Goal: Book appointment/travel/reservation

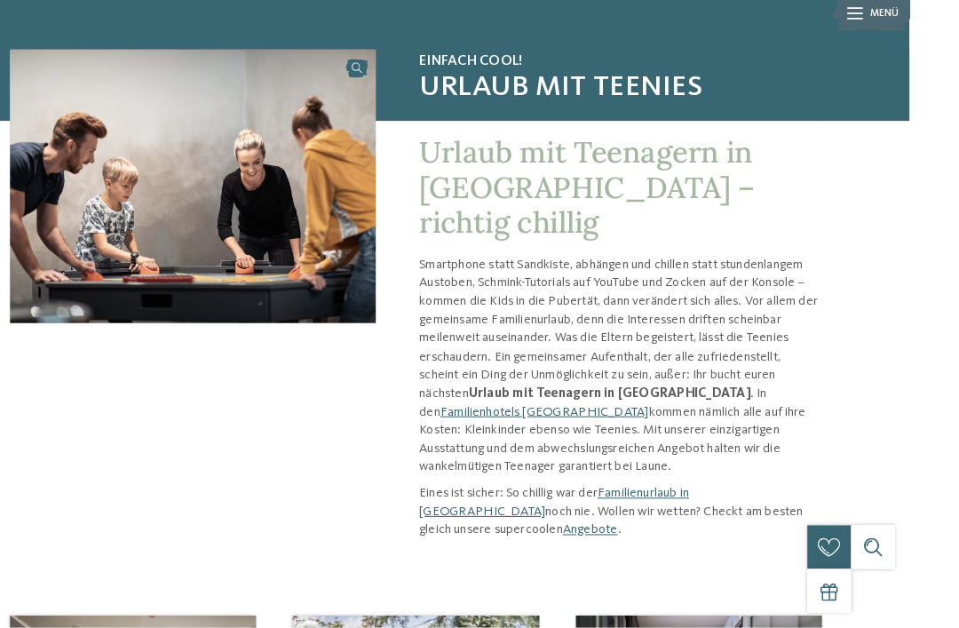
scroll to position [90, 0]
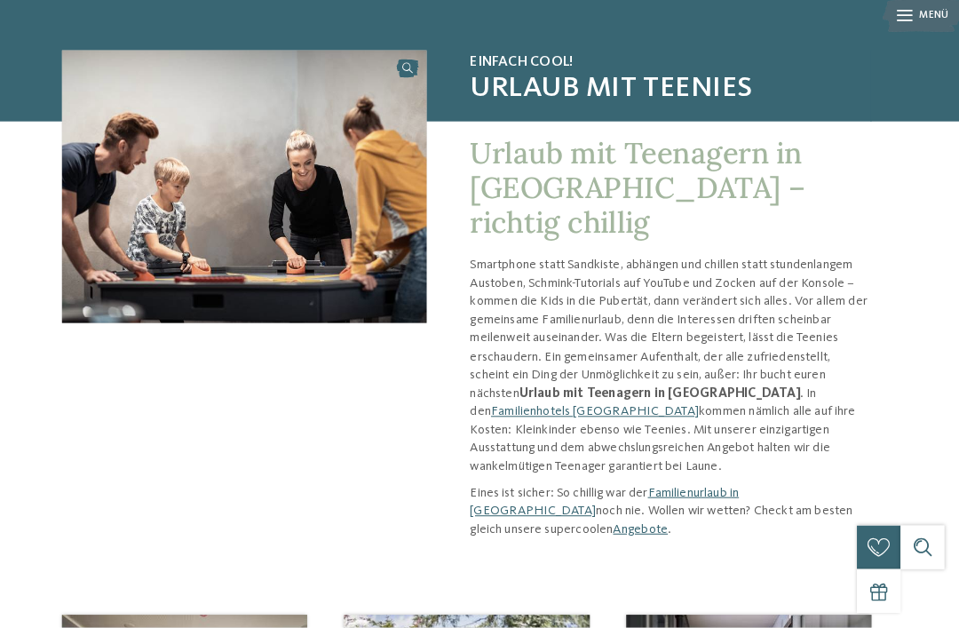
click at [706, 411] on link "Familienhotels [GEOGRAPHIC_DATA]" at bounding box center [605, 417] width 203 height 12
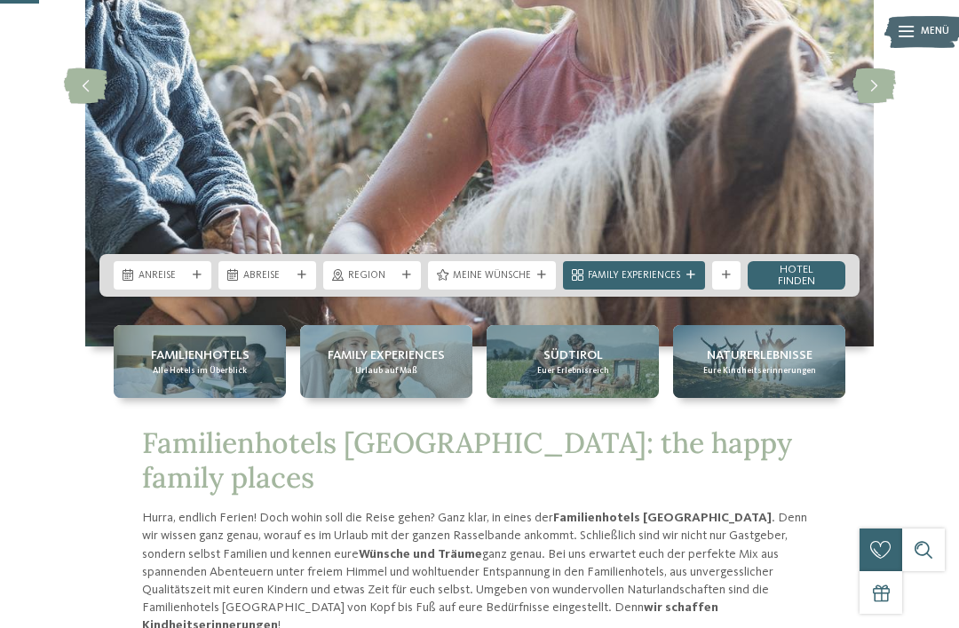
scroll to position [262, 0]
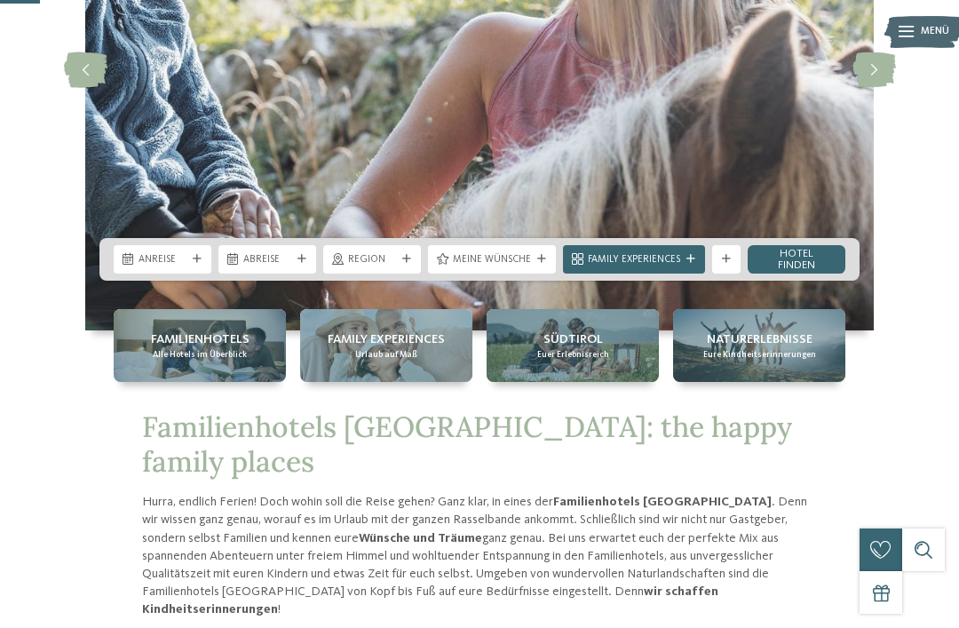
click at [176, 274] on div "Anreise" at bounding box center [163, 259] width 98 height 28
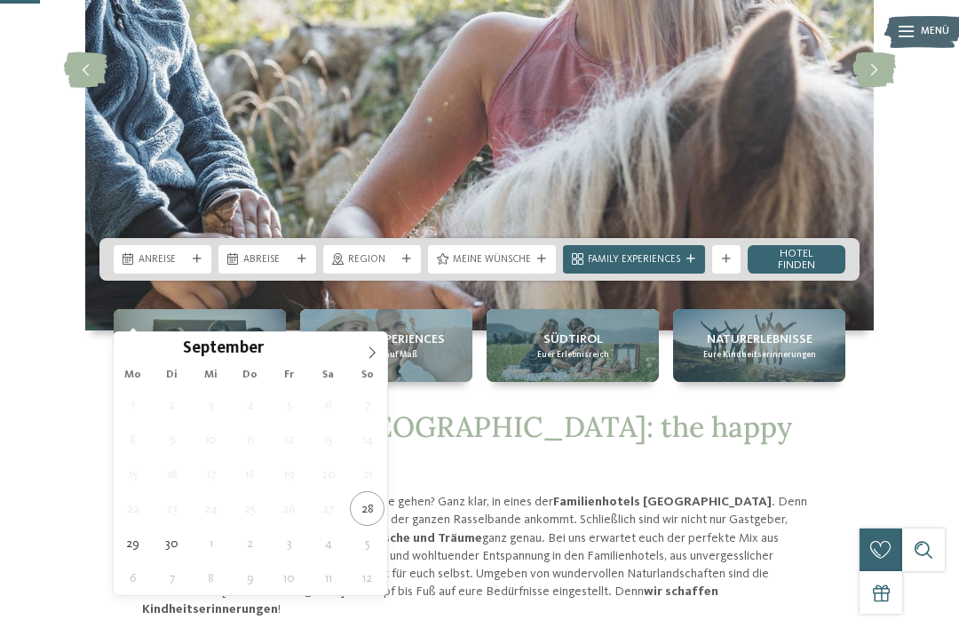
click at [369, 350] on icon at bounding box center [372, 352] width 12 height 12
type div "05.10.2025"
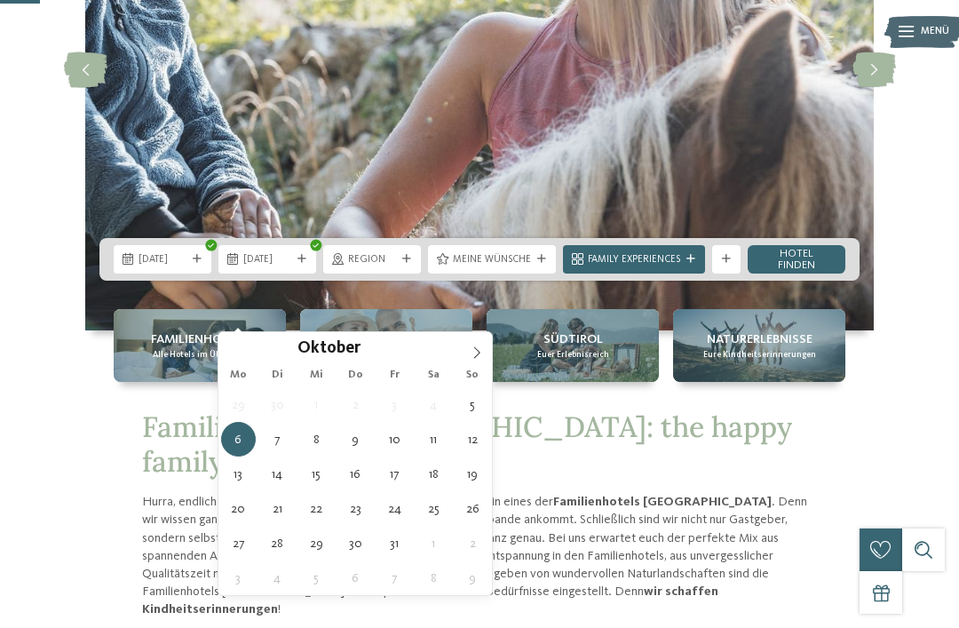
type div "08.10.2025"
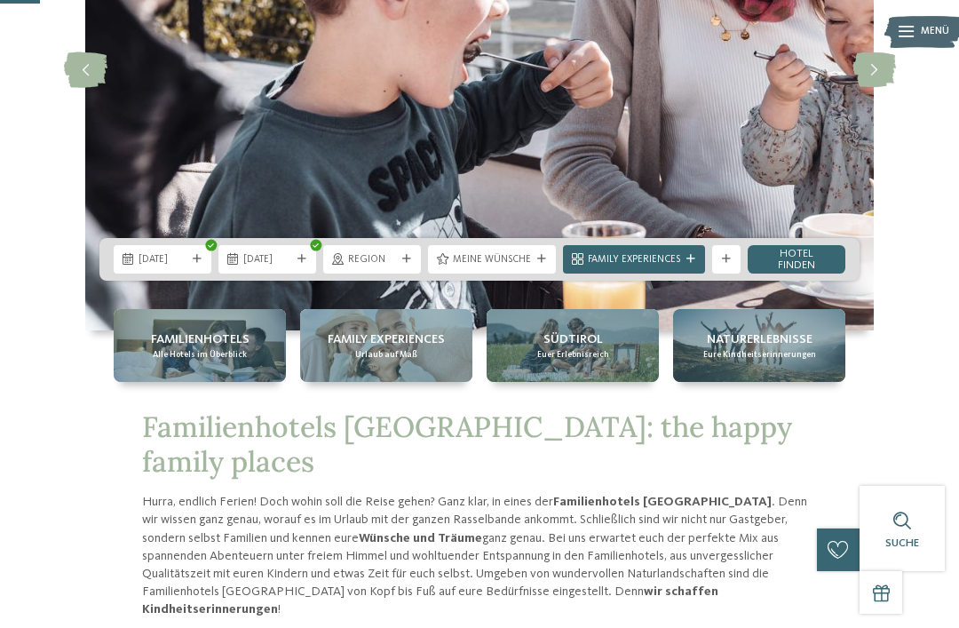
click at [416, 274] on div "Region" at bounding box center [372, 259] width 98 height 28
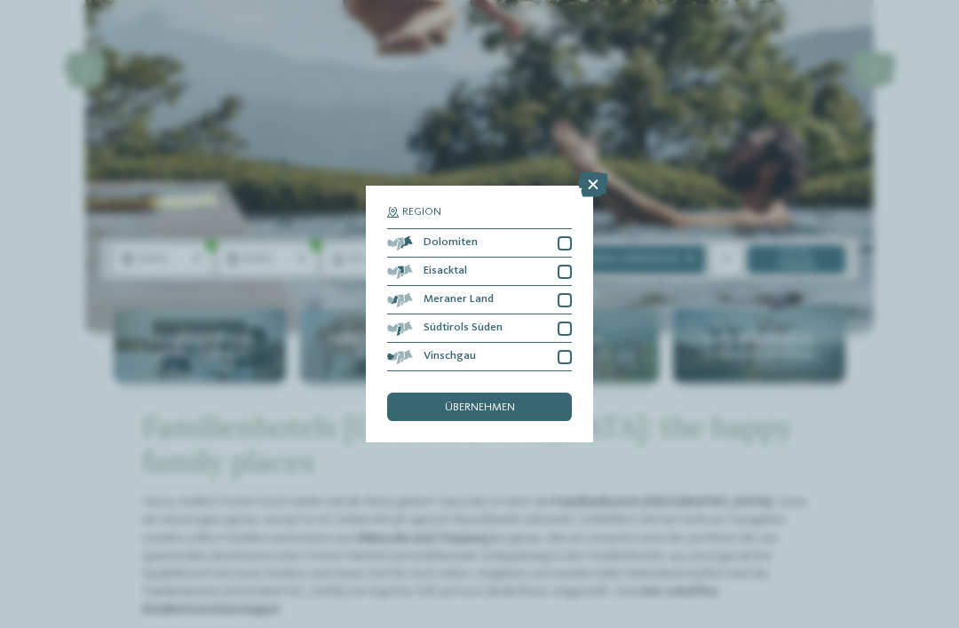
click at [552, 343] on div "Vinschgau" at bounding box center [479, 357] width 185 height 28
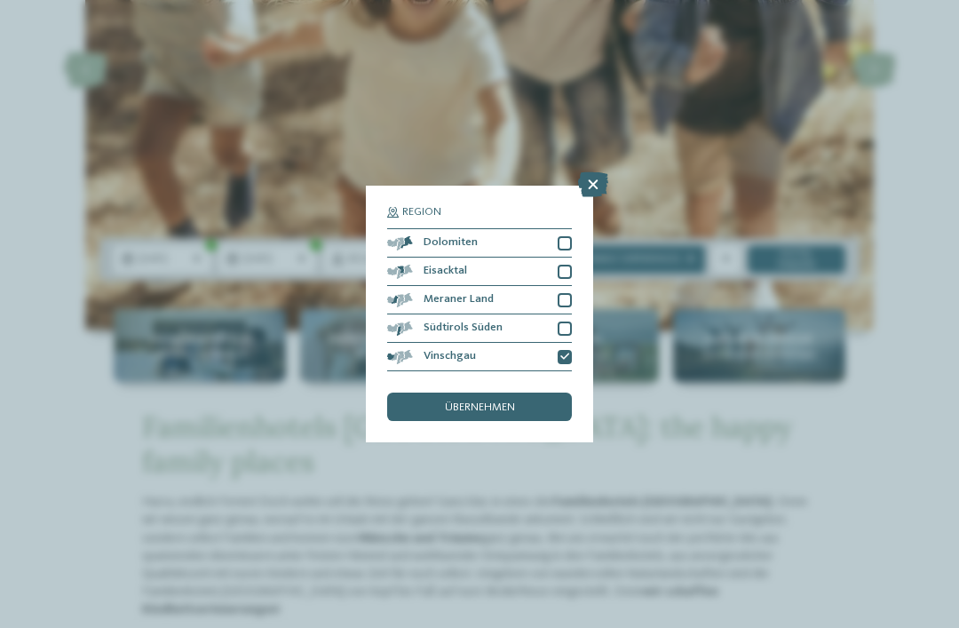
click at [557, 286] on div "Meraner Land" at bounding box center [479, 300] width 185 height 28
click at [534, 393] on div "übernehmen" at bounding box center [479, 407] width 185 height 28
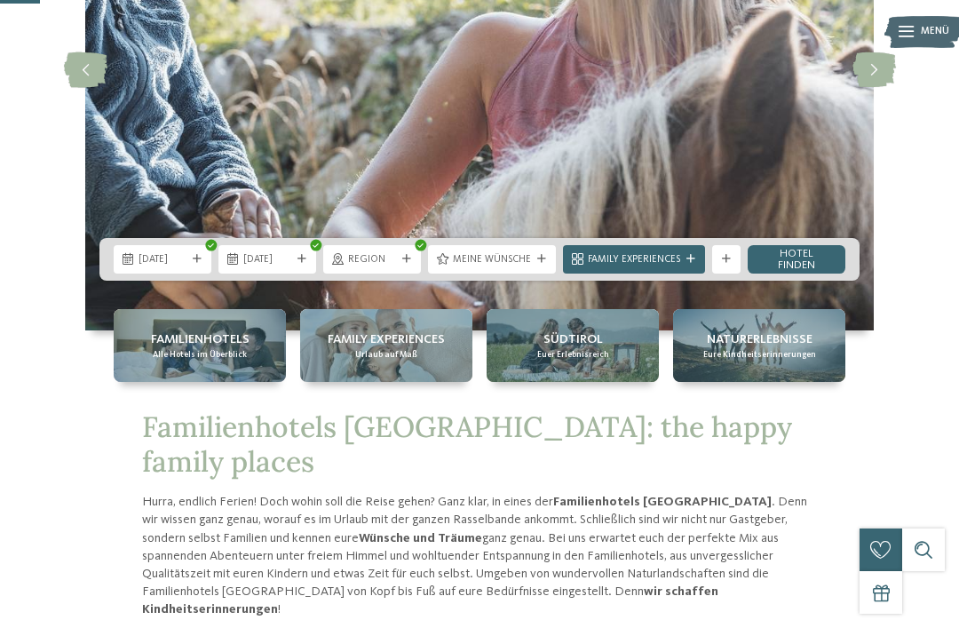
click at [548, 274] on div "Meine Wünsche" at bounding box center [492, 259] width 128 height 28
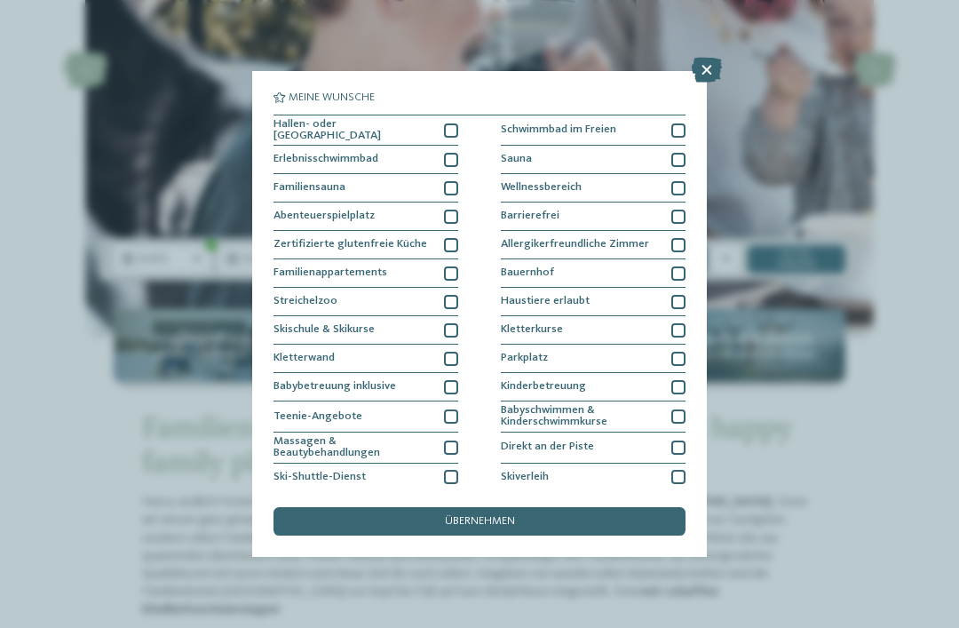
click at [457, 130] on div at bounding box center [451, 130] width 14 height 14
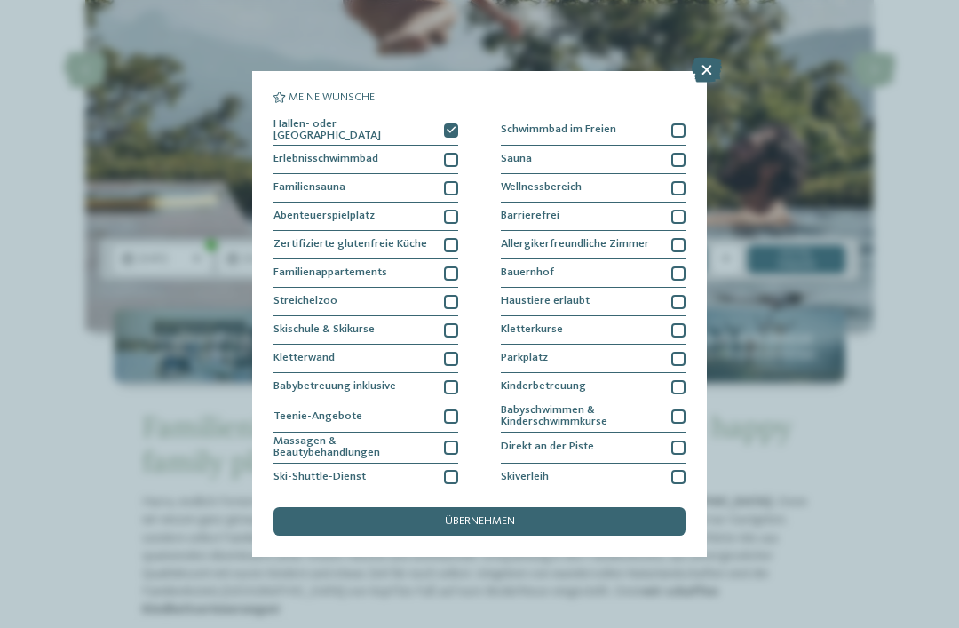
click at [587, 507] on div "übernehmen" at bounding box center [480, 521] width 412 height 28
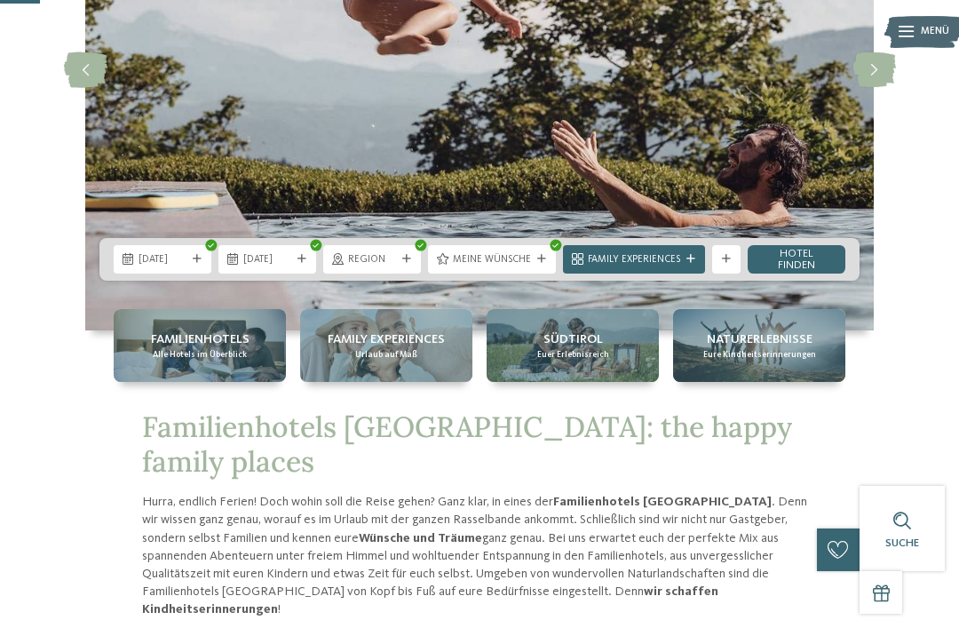
click at [822, 274] on link "Hotel finden" at bounding box center [797, 259] width 98 height 28
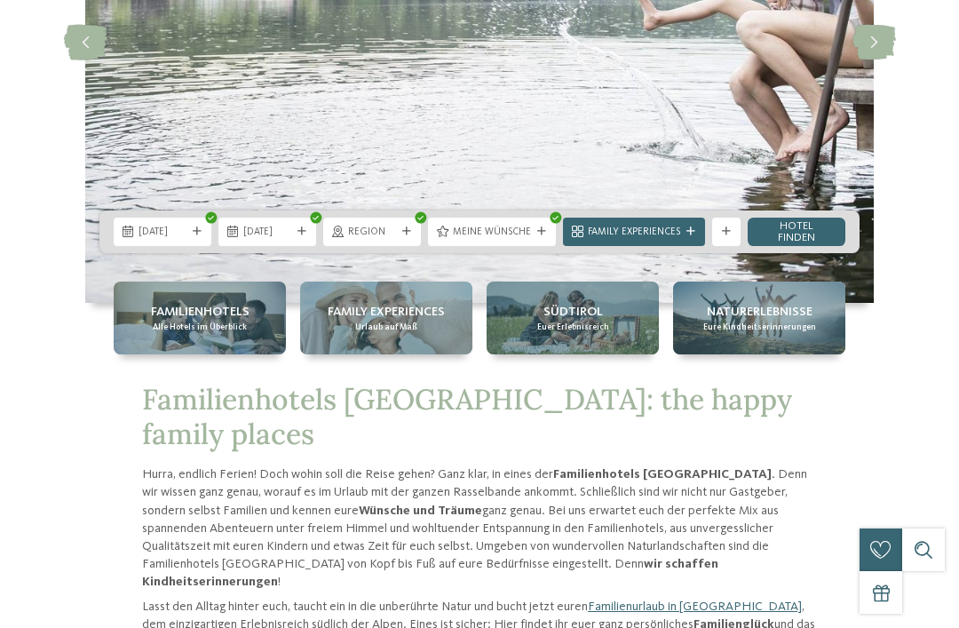
scroll to position [0, 0]
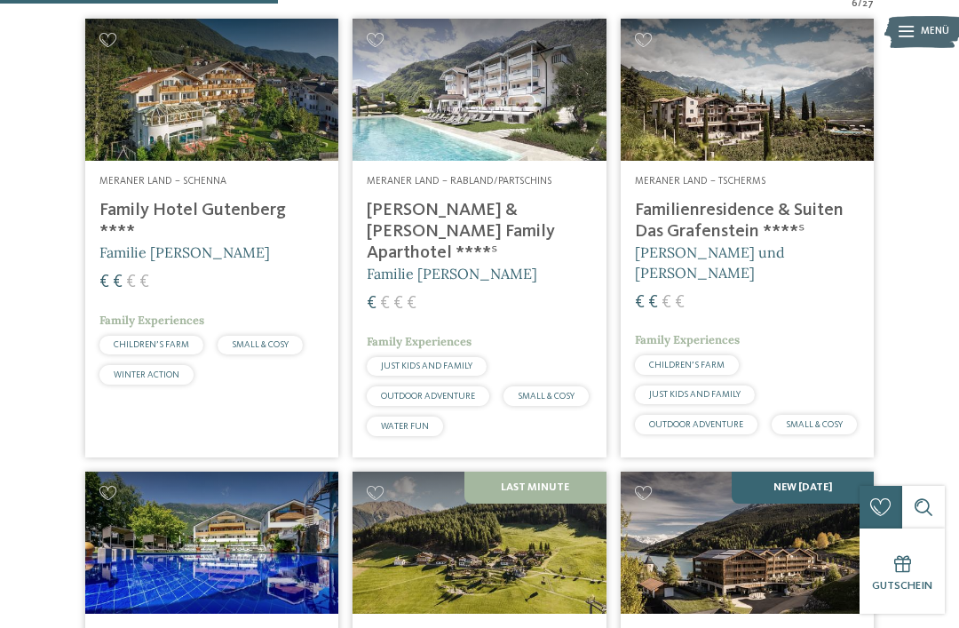
scroll to position [473, 0]
